Goal: Check status: Check status

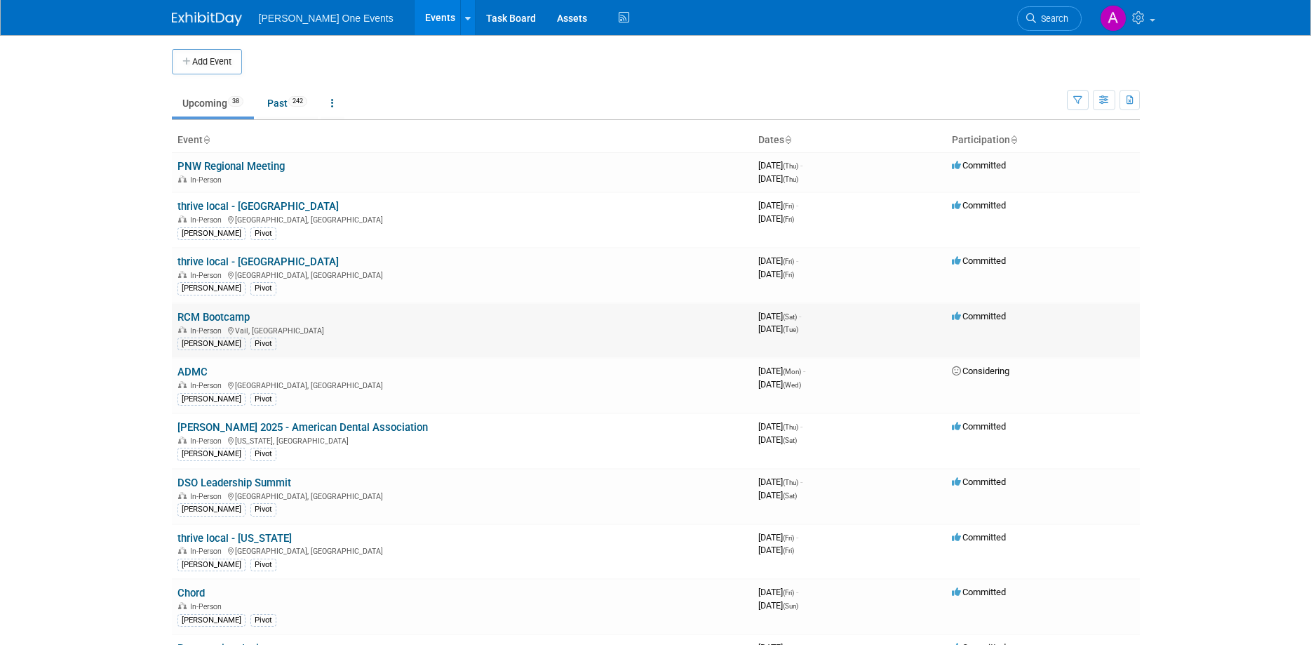
click at [203, 312] on link "RCM Bootcamp" at bounding box center [214, 317] width 72 height 13
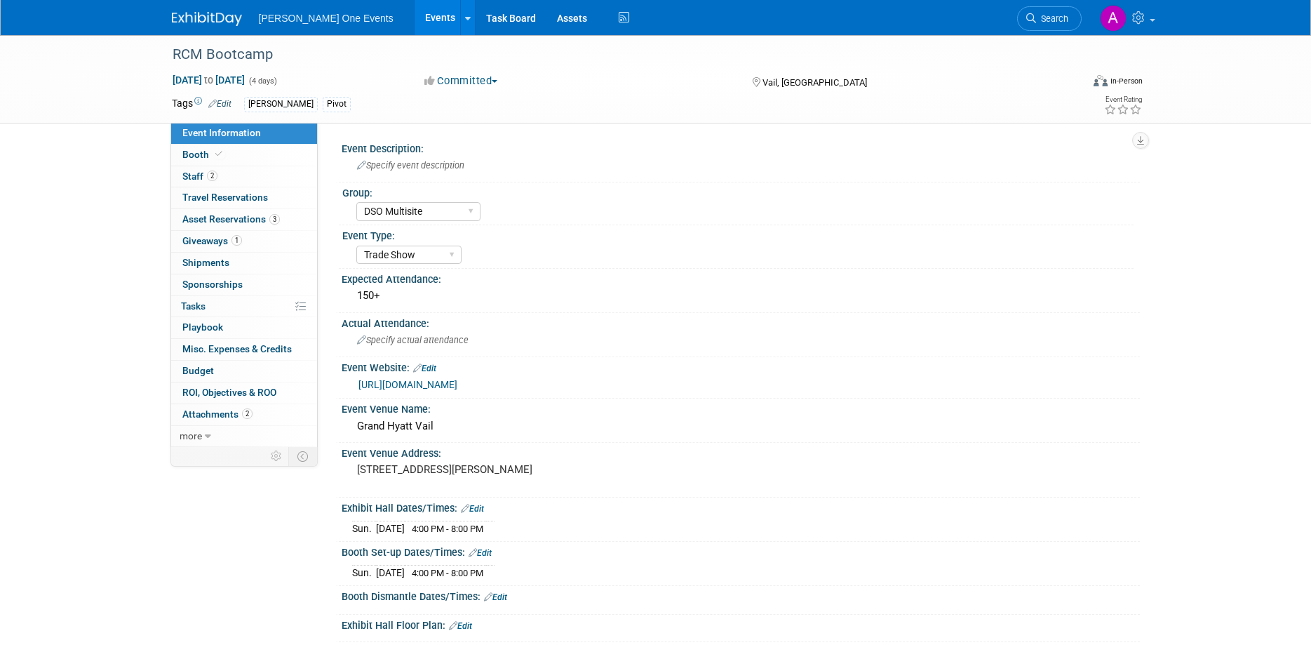
select select "DSO Multisite"
select select "Trade Show"
click at [201, 154] on span "Booth" at bounding box center [203, 154] width 43 height 11
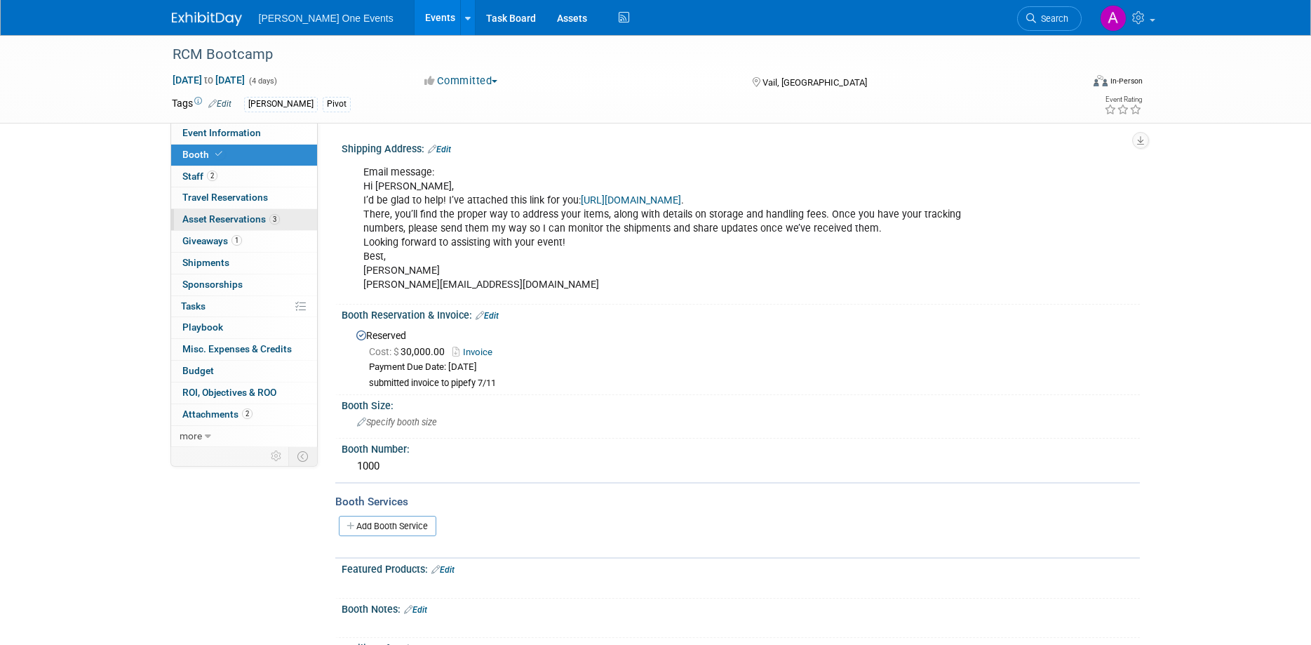
click at [236, 220] on span "Asset Reservations 3" at bounding box center [231, 218] width 98 height 11
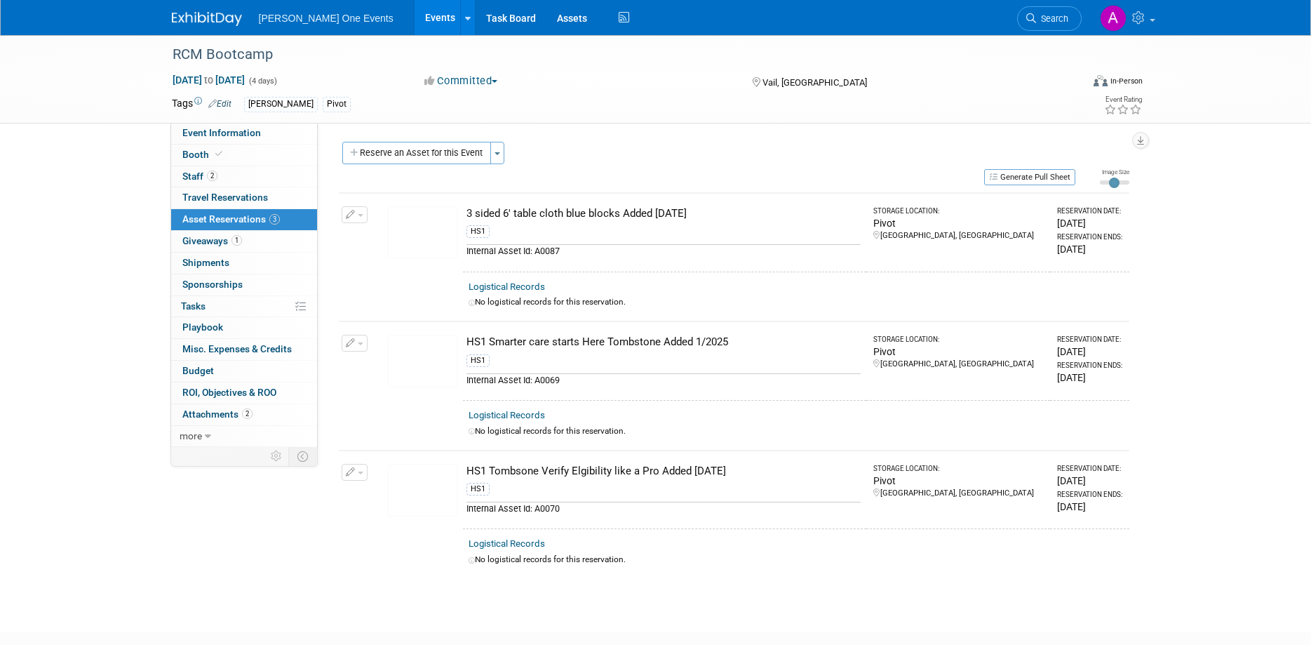
click at [439, 357] on img at bounding box center [422, 361] width 69 height 53
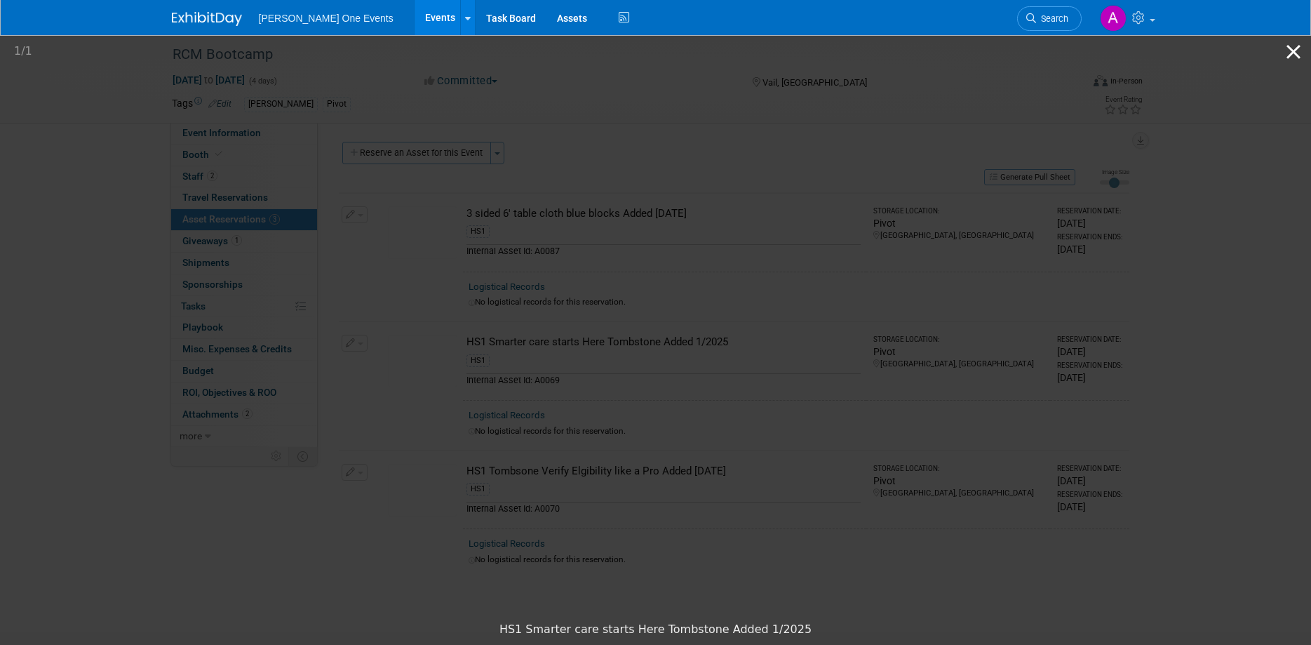
click at [1292, 52] on button "Close gallery" at bounding box center [1293, 51] width 35 height 33
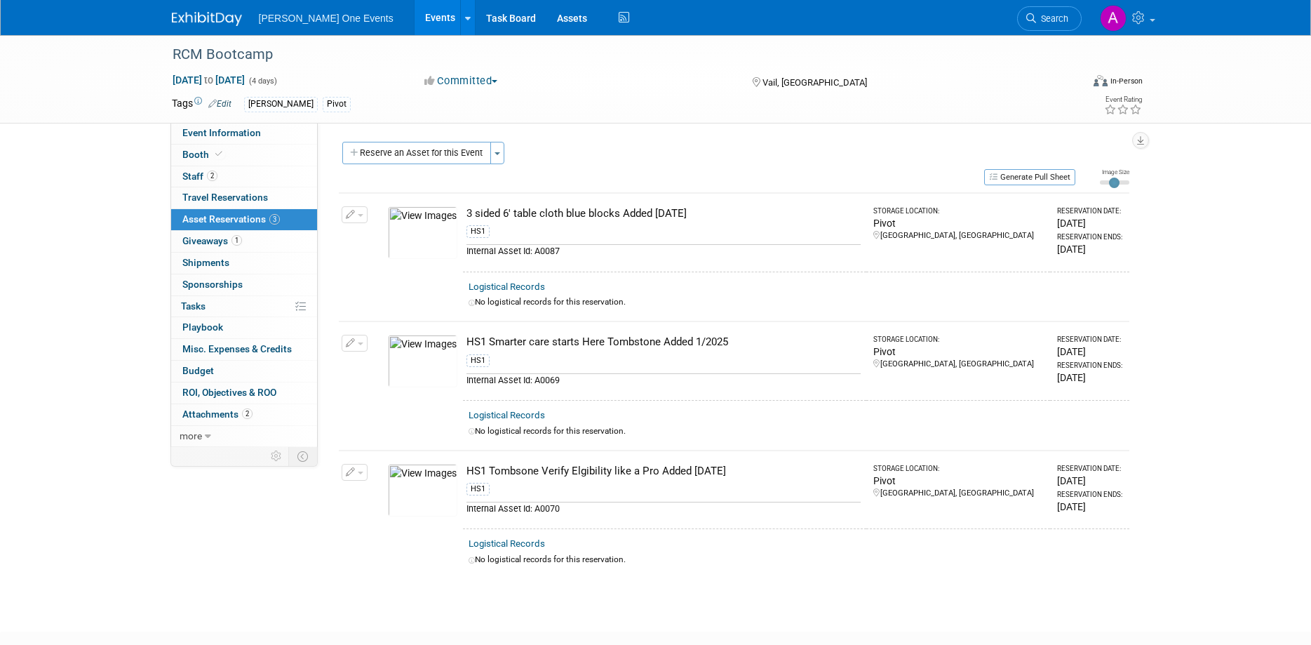
click at [511, 417] on link "Logistical Records" at bounding box center [507, 415] width 76 height 11
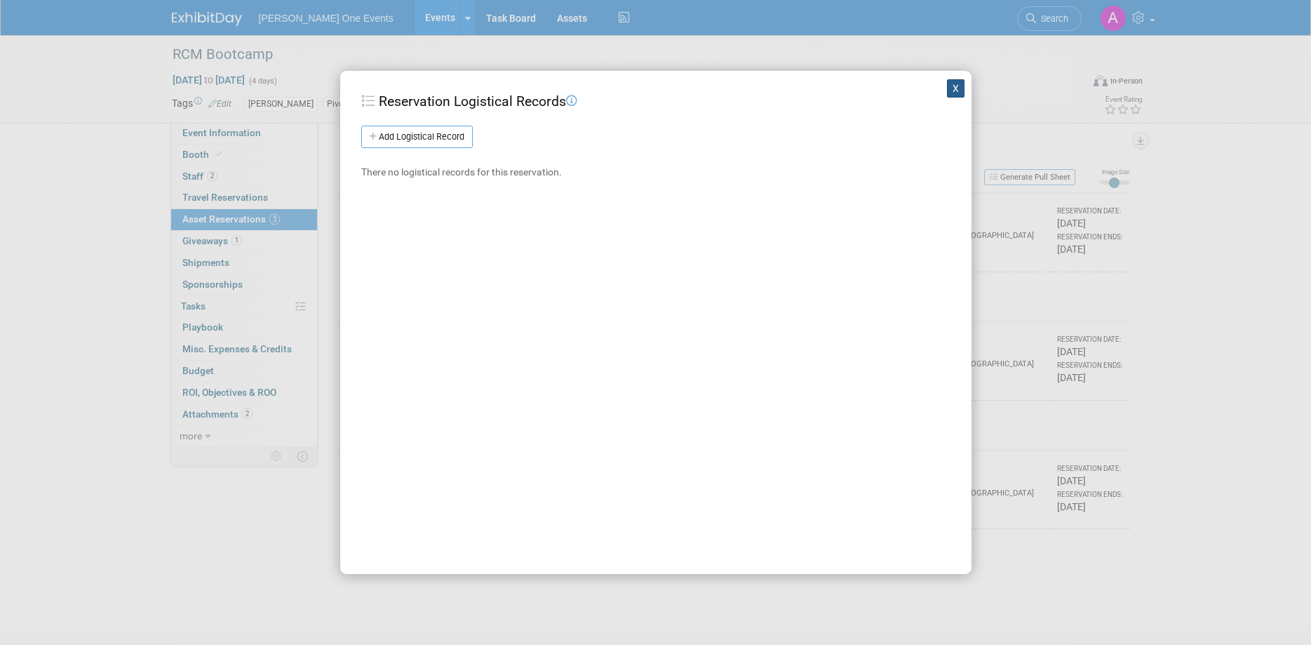
click at [957, 91] on button "X" at bounding box center [956, 88] width 18 height 18
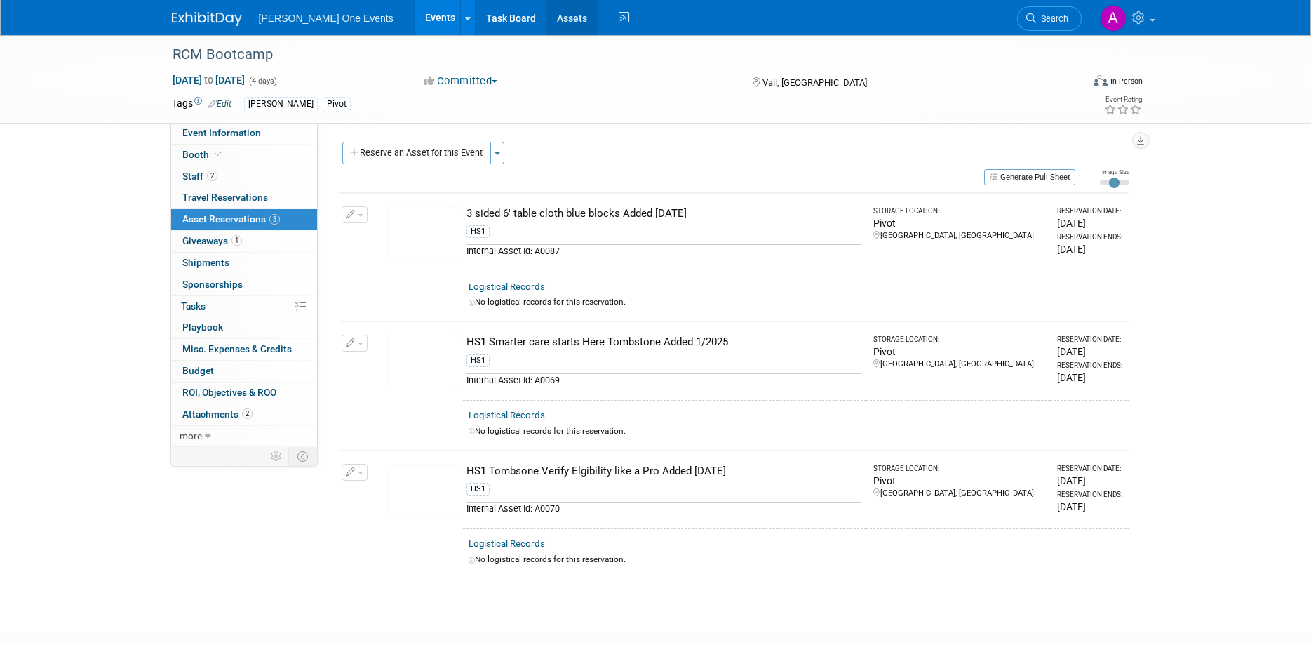
click at [558, 17] on link "Assets" at bounding box center [572, 17] width 51 height 35
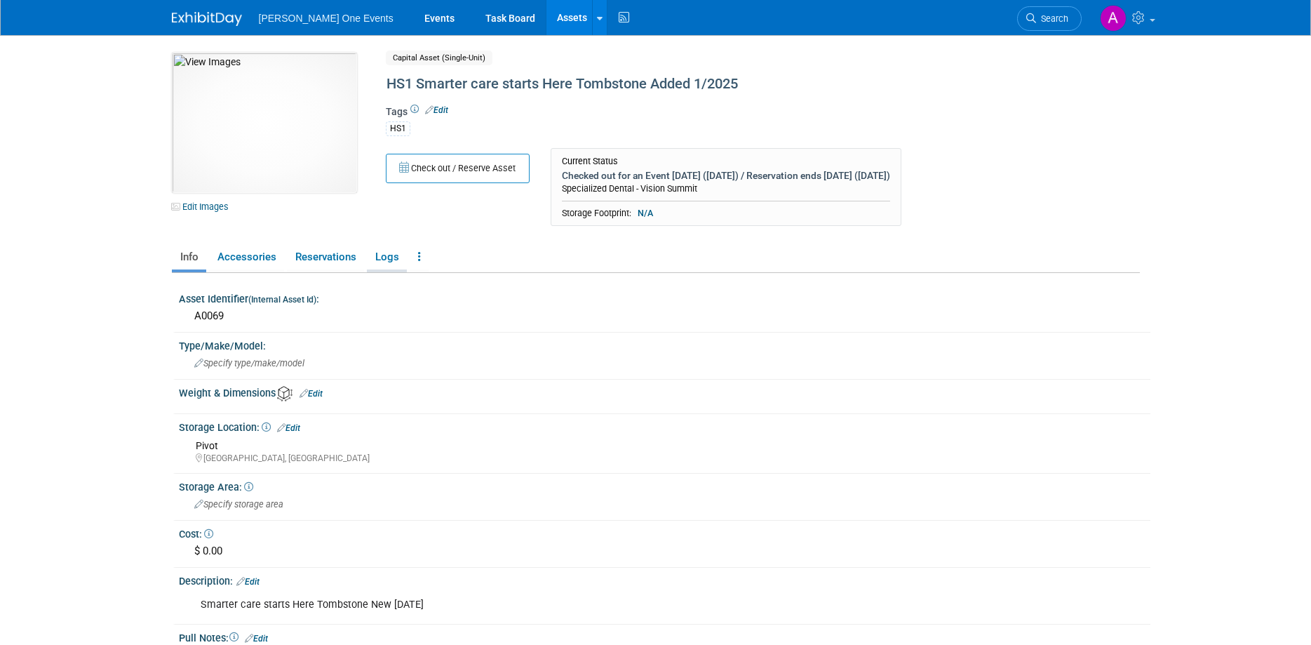
click at [382, 252] on link "Logs" at bounding box center [387, 257] width 40 height 25
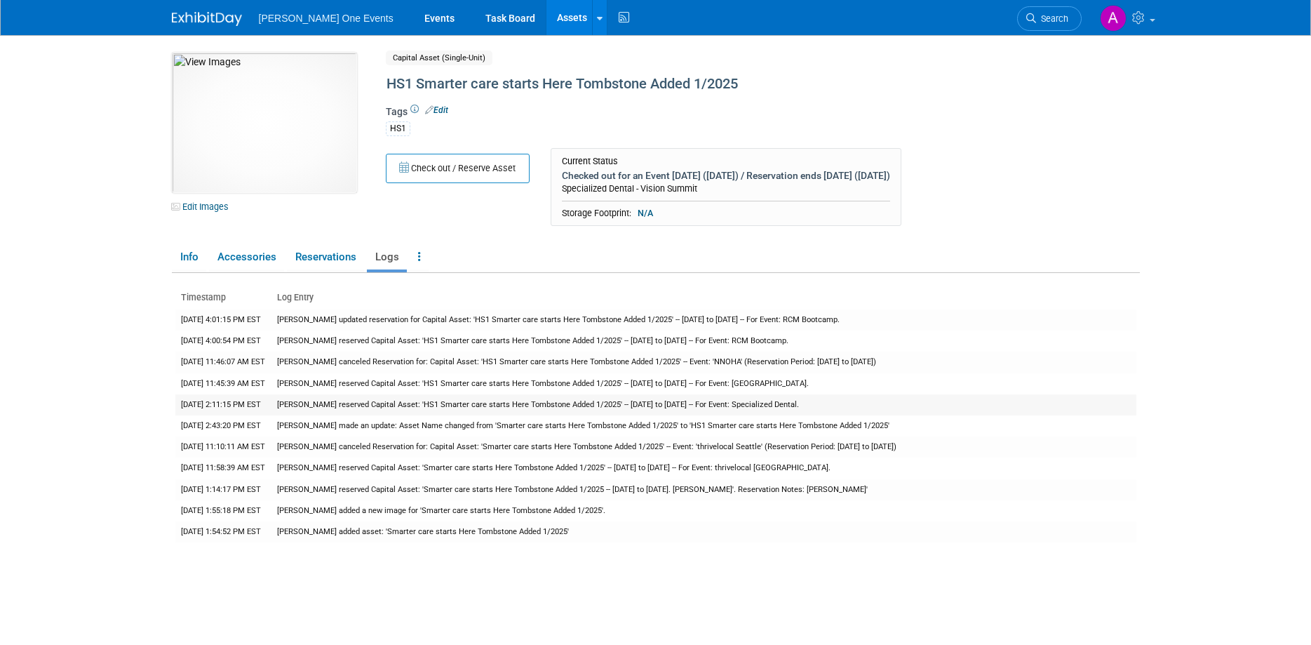
click at [778, 403] on td "[PERSON_NAME] reserved Capital Asset: 'HS1 Smarter care starts Here Tombstone A…" at bounding box center [704, 404] width 865 height 21
click at [825, 405] on td "[PERSON_NAME] reserved Capital Asset: 'HS1 Smarter care starts Here Tombstone A…" at bounding box center [704, 404] width 865 height 21
drag, startPoint x: 764, startPoint y: 402, endPoint x: 827, endPoint y: 407, distance: 63.3
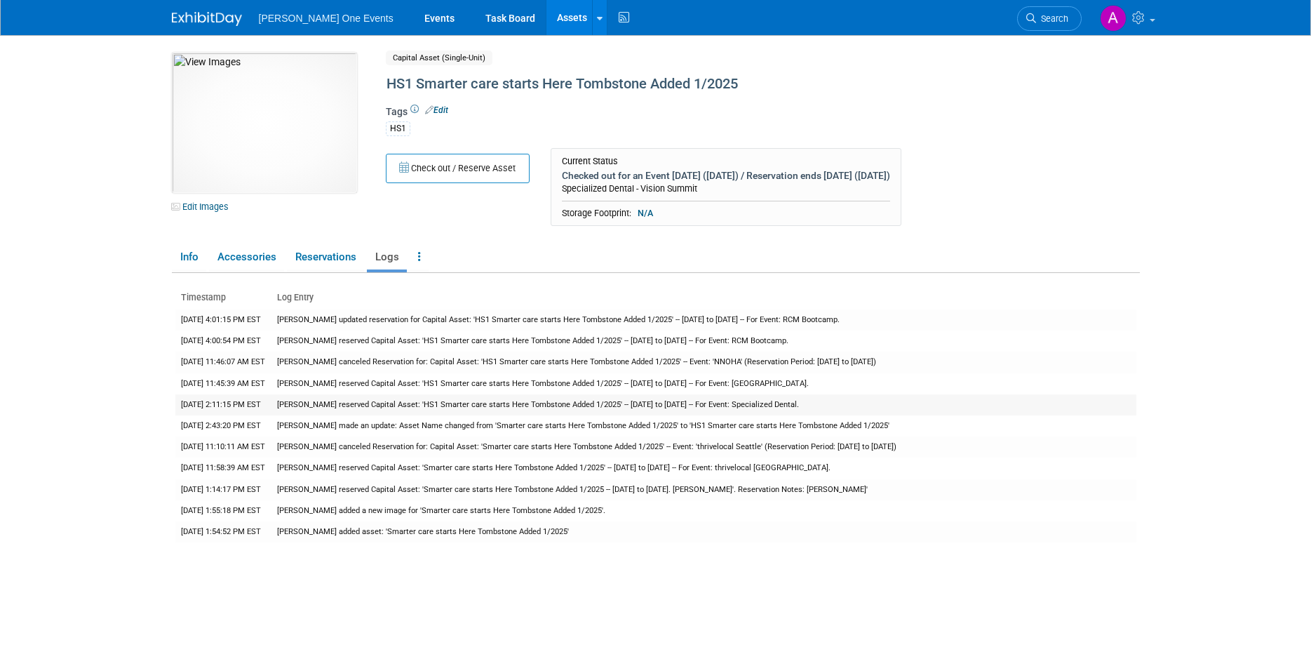
click at [827, 407] on td "[PERSON_NAME] reserved Capital Asset: 'HS1 Smarter care starts Here Tombstone A…" at bounding box center [704, 404] width 865 height 21
copy td "Specialized Dental"
